Goal: Task Accomplishment & Management: Manage account settings

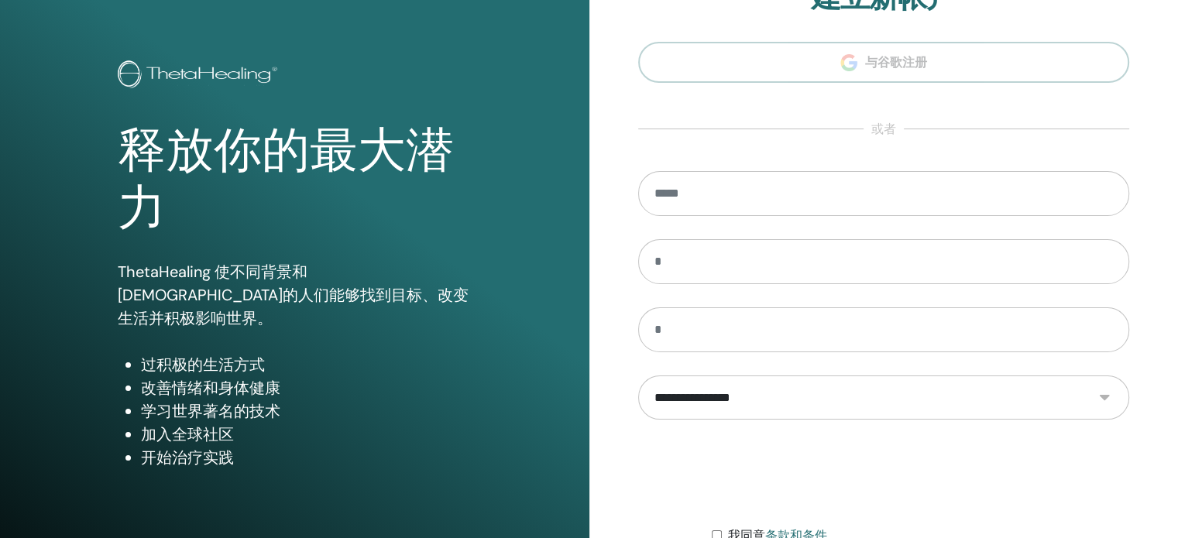
scroll to position [204, 0]
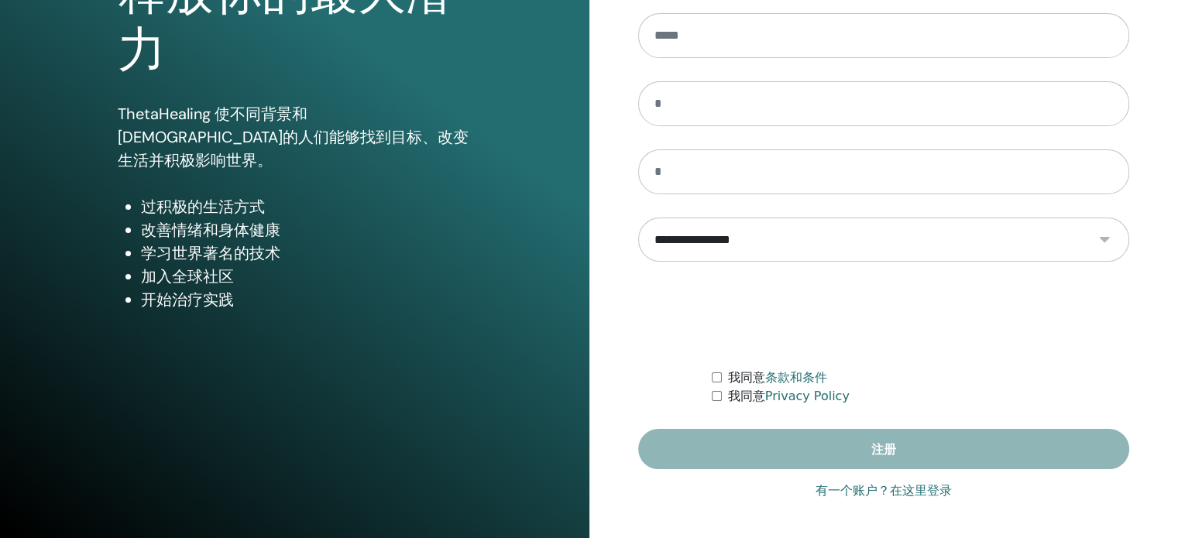
click at [850, 489] on link "有一个账户？在这里登录" at bounding box center [883, 491] width 136 height 19
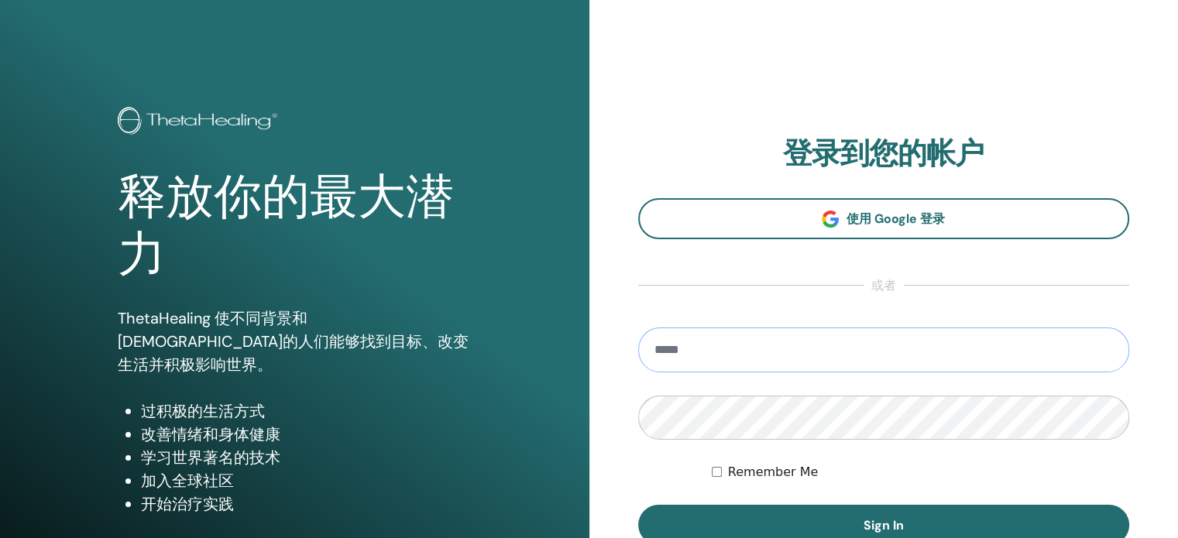
drag, startPoint x: 734, startPoint y: 331, endPoint x: 729, endPoint y: 340, distance: 10.8
click at [733, 332] on input "email" at bounding box center [884, 350] width 492 height 45
click at [726, 346] on input "email" at bounding box center [884, 350] width 492 height 45
type input "**********"
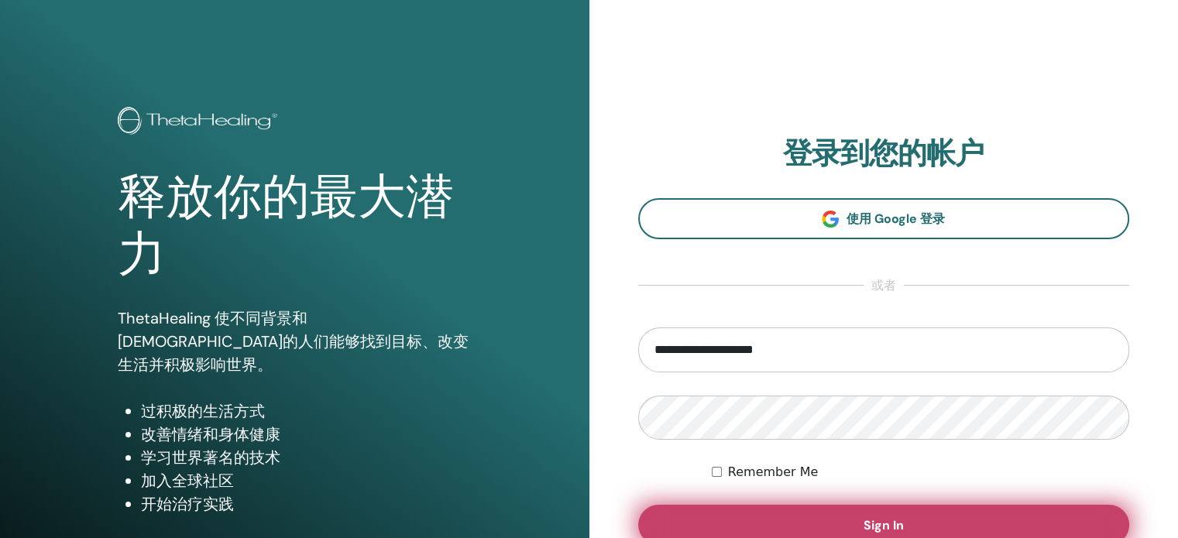
click at [871, 523] on span "Sign In" at bounding box center [883, 525] width 40 height 16
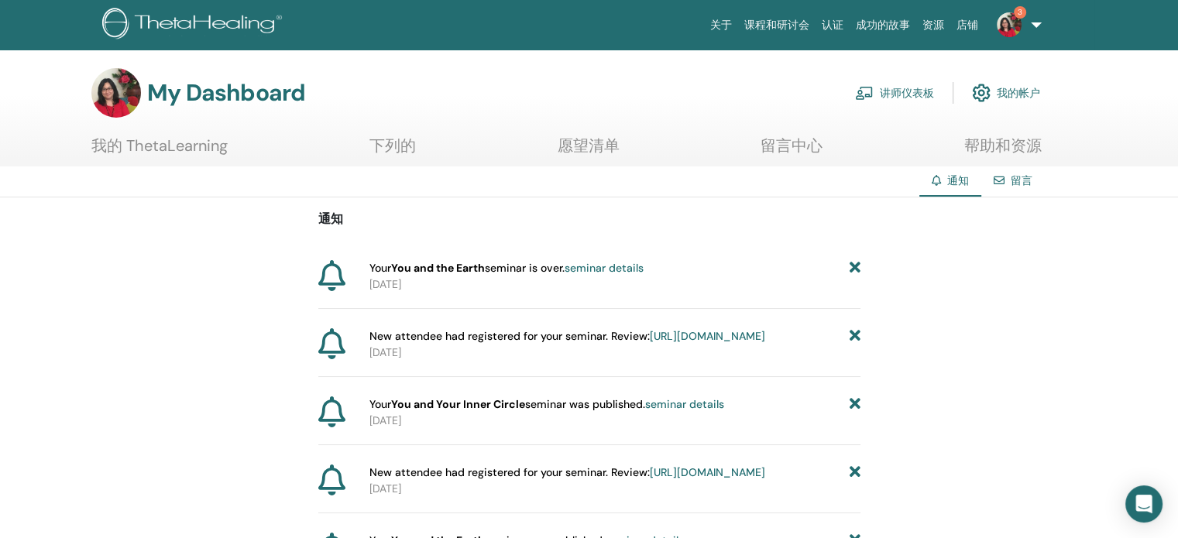
click at [905, 89] on link "讲师仪表板" at bounding box center [894, 93] width 79 height 34
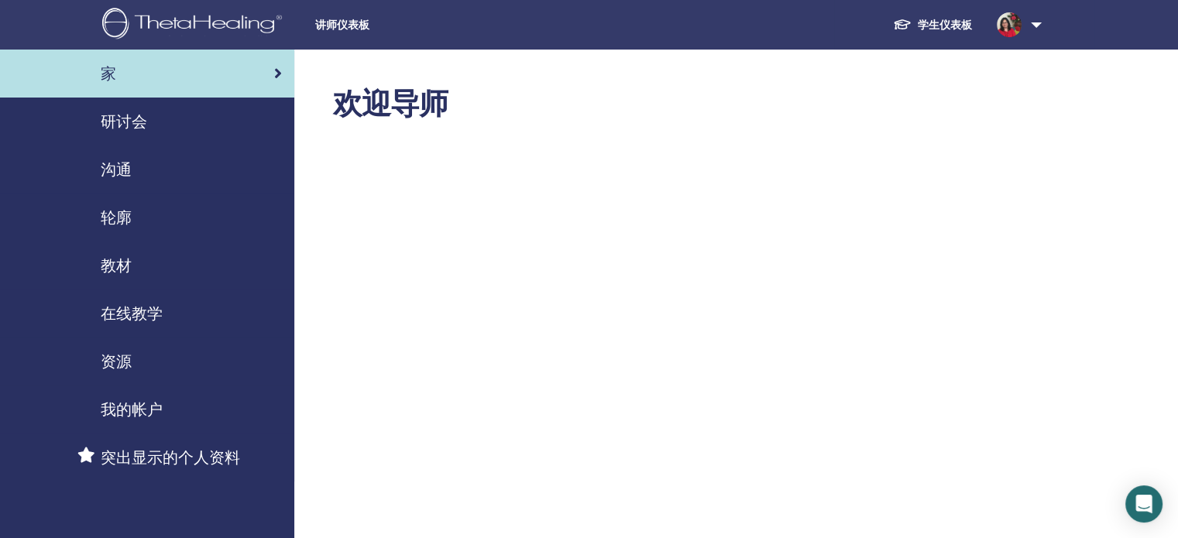
click at [352, 29] on span "讲师仪表板" at bounding box center [431, 25] width 232 height 16
click at [948, 21] on link "学生仪表板" at bounding box center [933, 25] width 104 height 29
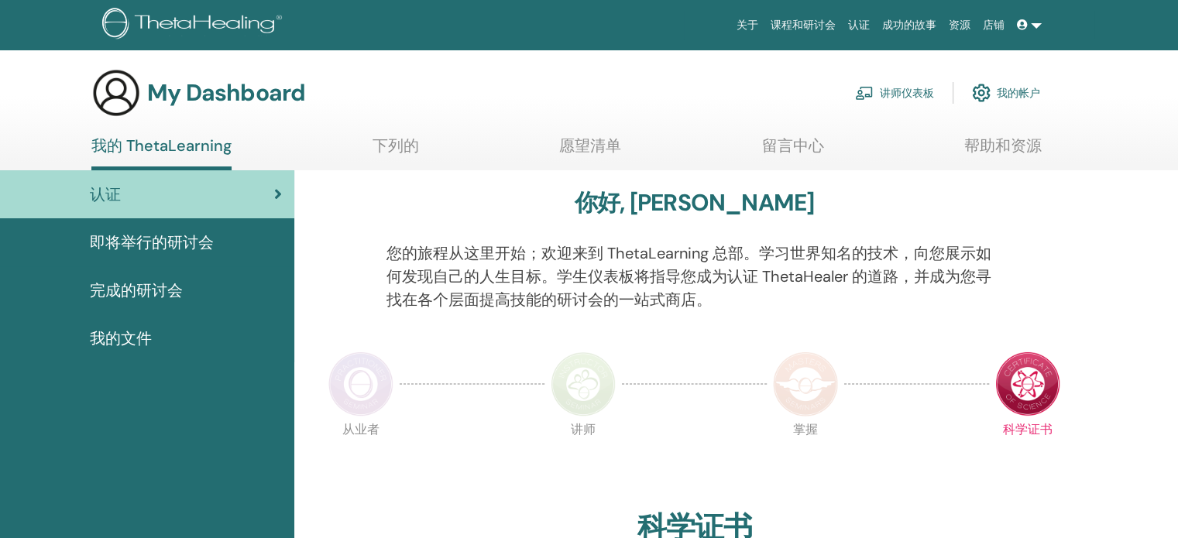
click at [908, 93] on link "讲师仪表板" at bounding box center [894, 93] width 79 height 34
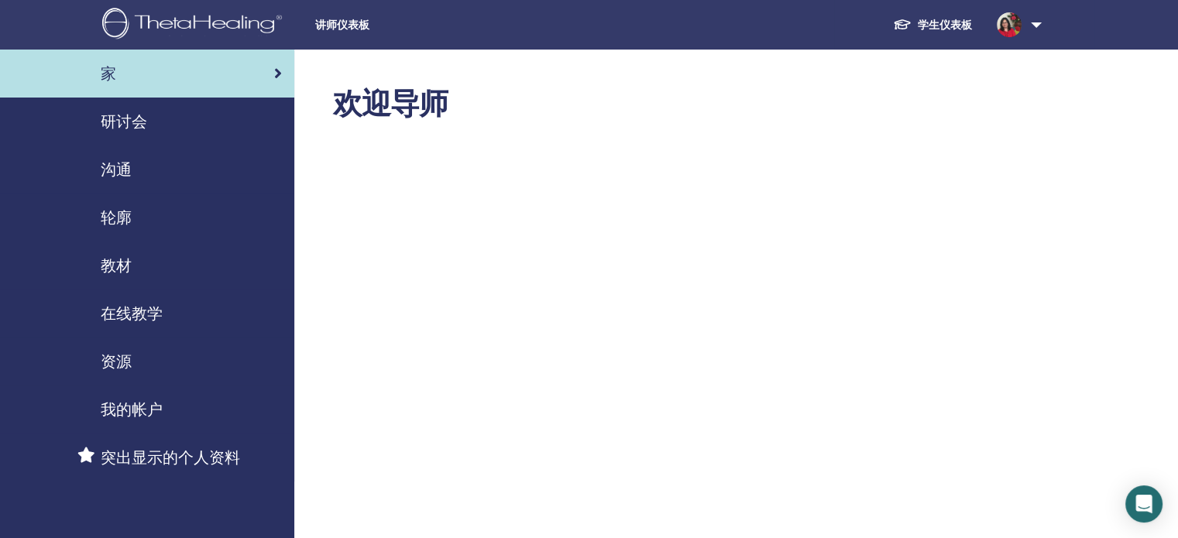
click at [133, 125] on span "研讨会" at bounding box center [124, 121] width 46 height 23
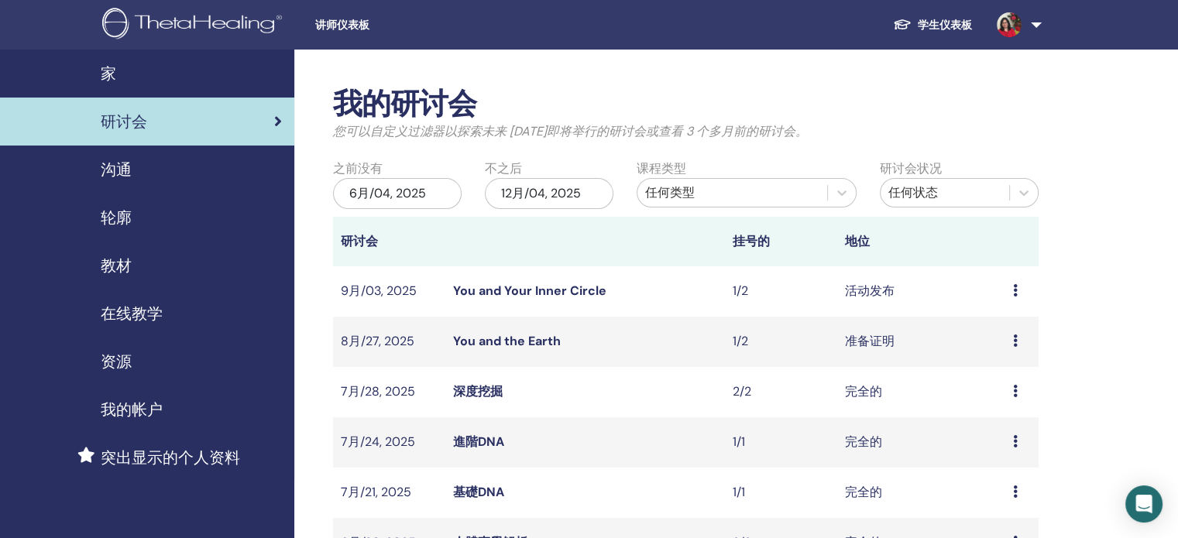
click at [513, 336] on link "You and the Earth" at bounding box center [507, 341] width 108 height 16
click at [1013, 290] on icon at bounding box center [1015, 290] width 5 height 12
click at [508, 294] on link "You and Your Inner Circle" at bounding box center [529, 291] width 153 height 16
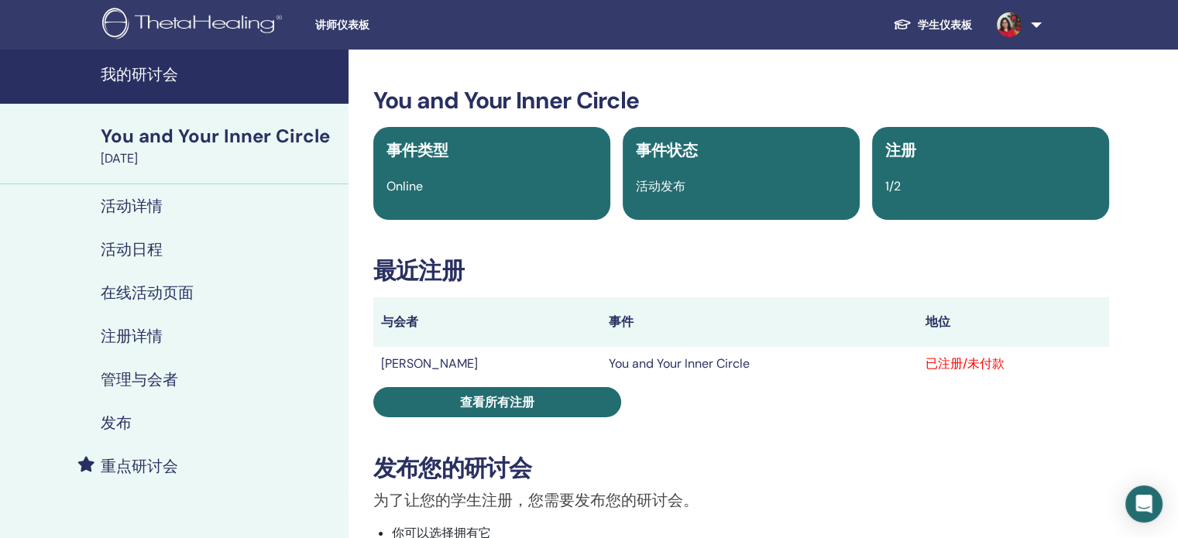
click at [1002, 365] on div "已注册/未付款" at bounding box center [1013, 364] width 176 height 19
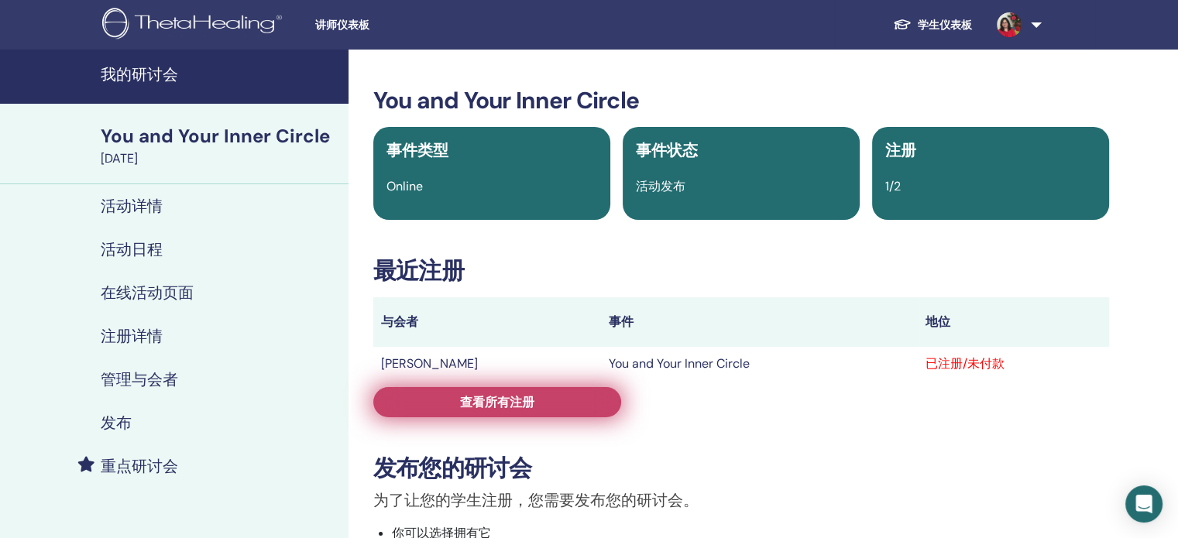
click at [549, 405] on link "查看所有注册" at bounding box center [497, 402] width 248 height 30
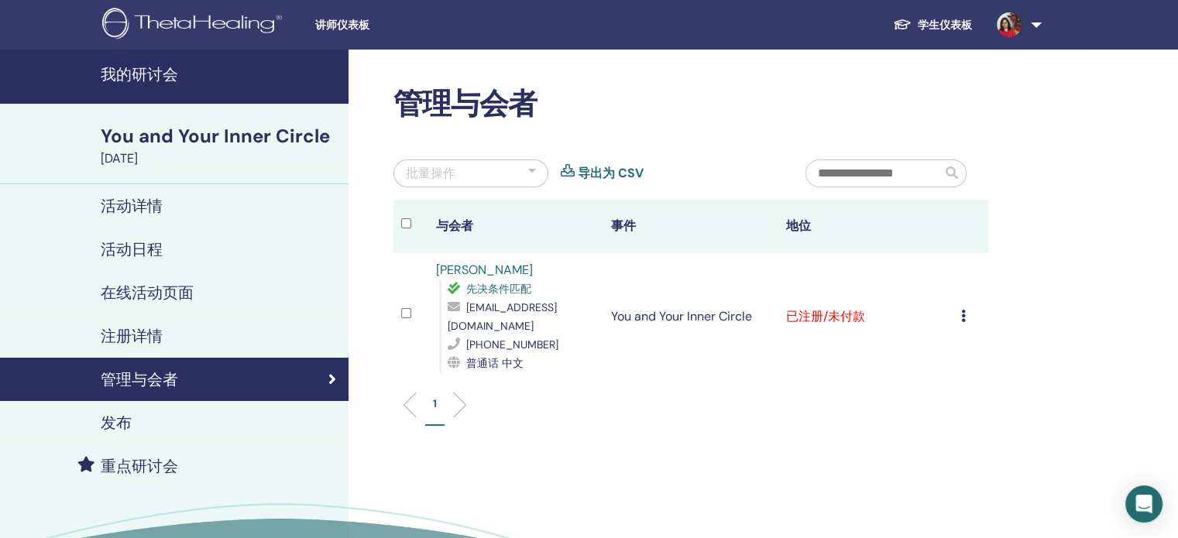
click at [965, 310] on icon at bounding box center [963, 316] width 5 height 12
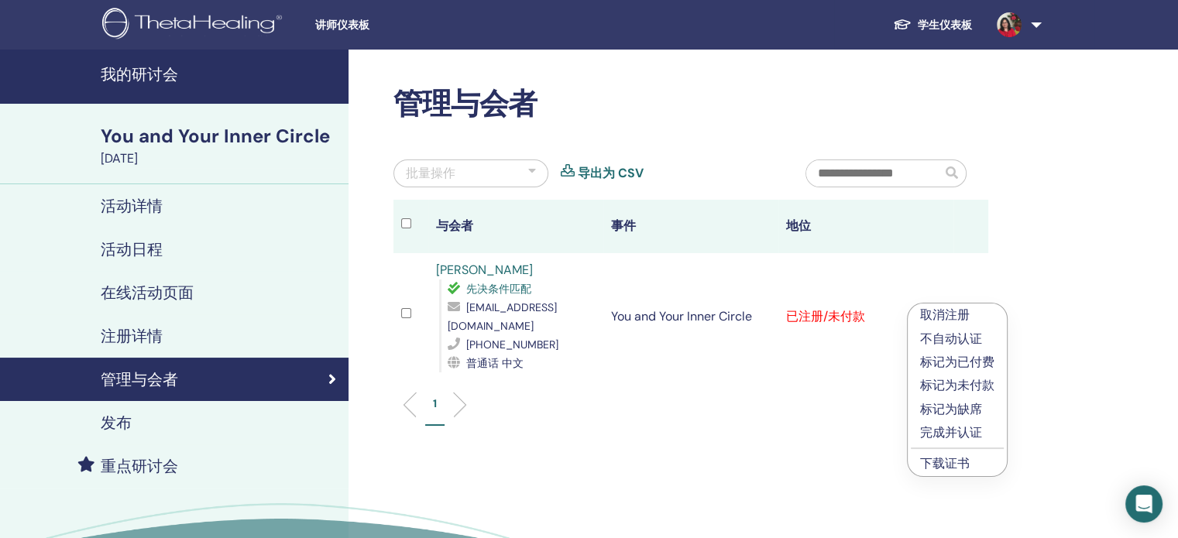
click at [966, 365] on p "标记为已付费" at bounding box center [957, 362] width 74 height 19
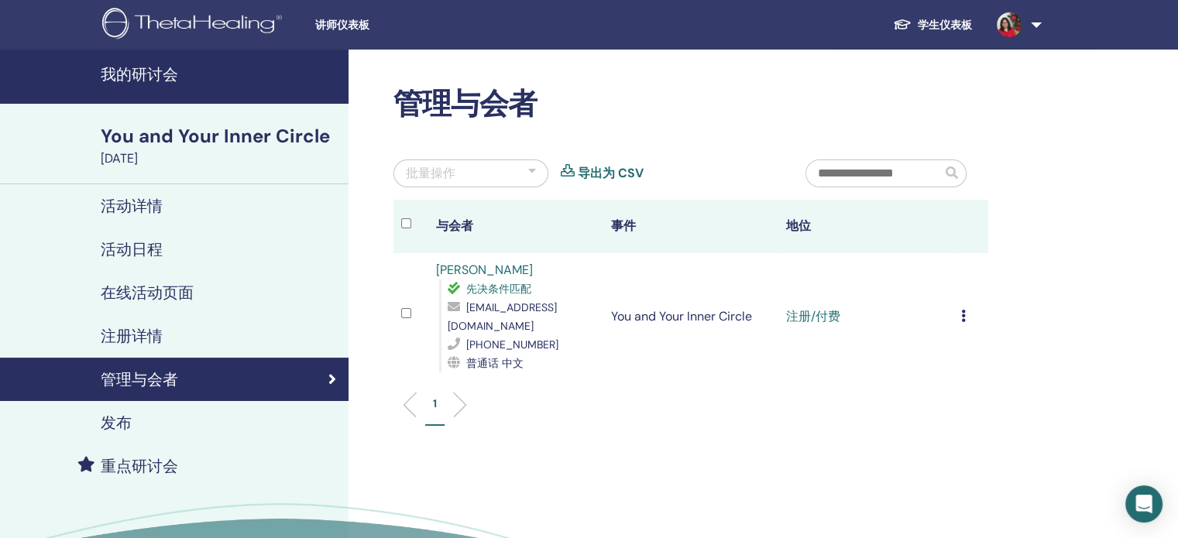
click at [964, 315] on div "取消注册 不自动认证 标记为已付费 标记为未付款 标记为缺席 完成并认证 下载证书" at bounding box center [970, 316] width 19 height 19
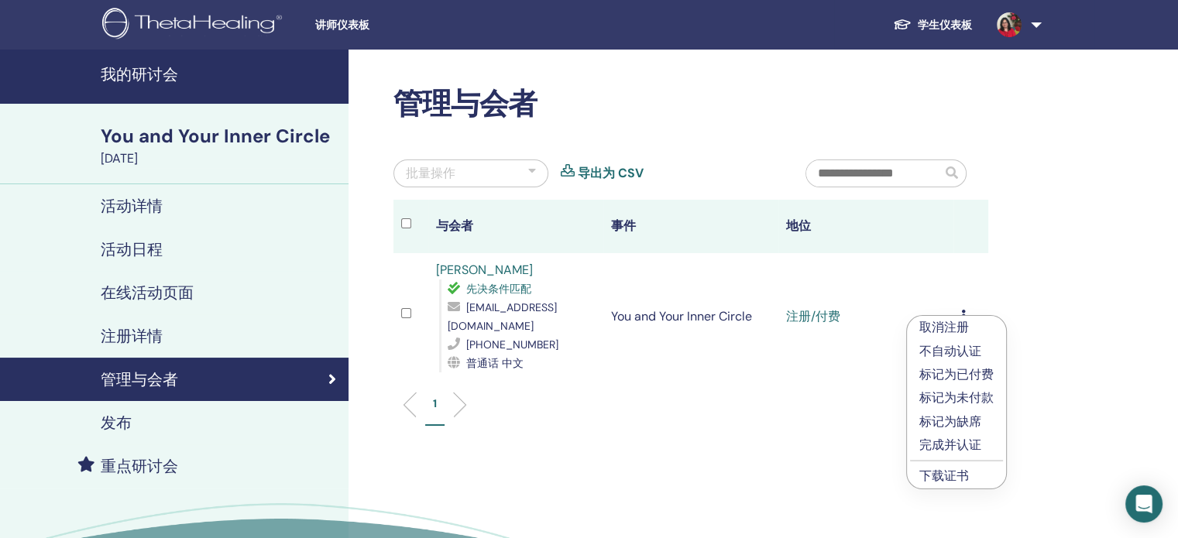
click at [964, 441] on p "完成并认证" at bounding box center [956, 445] width 74 height 19
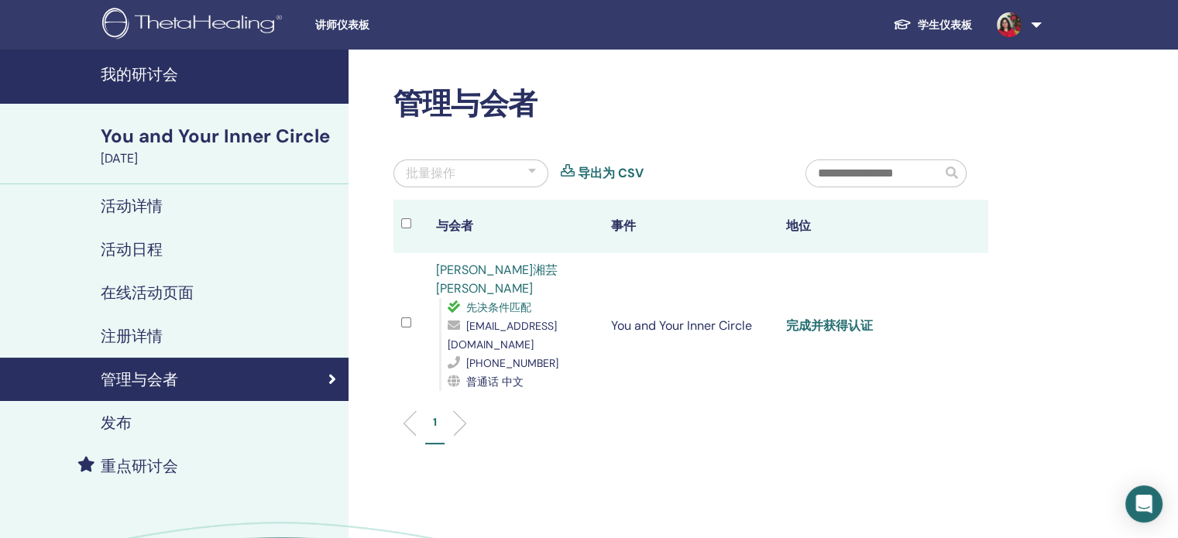
click at [824, 318] on link "完成并获得认证" at bounding box center [829, 326] width 87 height 16
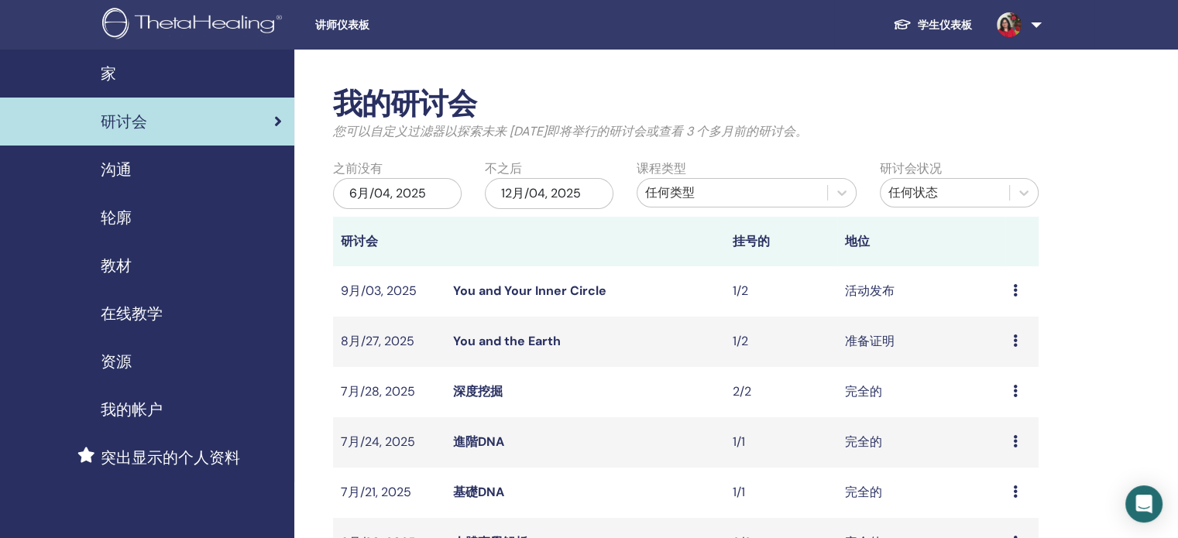
click at [1044, 23] on link at bounding box center [1016, 25] width 64 height 50
